Goal: Task Accomplishment & Management: Manage account settings

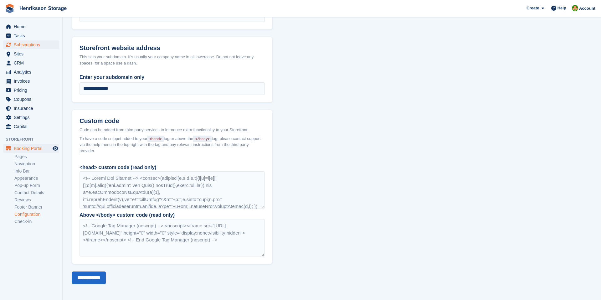
scroll to position [137, 0]
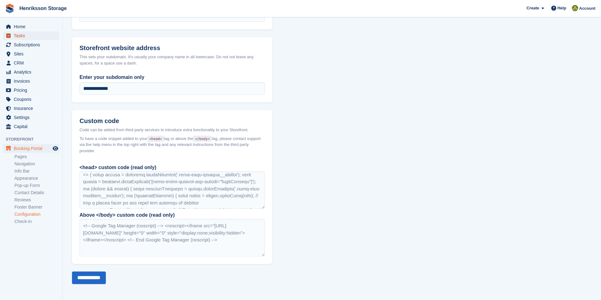
click at [33, 39] on span "Tasks" at bounding box center [33, 35] width 38 height 9
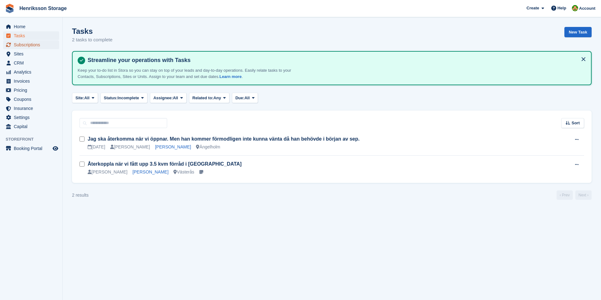
click at [33, 43] on span "Subscriptions" at bounding box center [33, 44] width 38 height 9
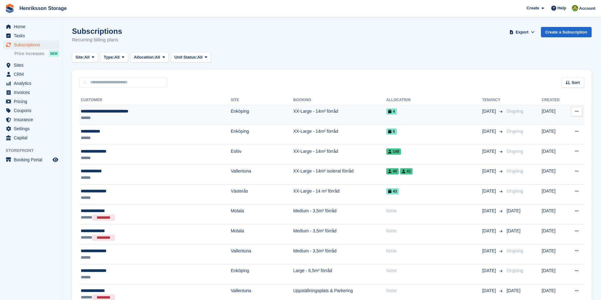
click at [143, 118] on div "******" at bounding box center [135, 117] width 109 height 7
